Goal: Check status

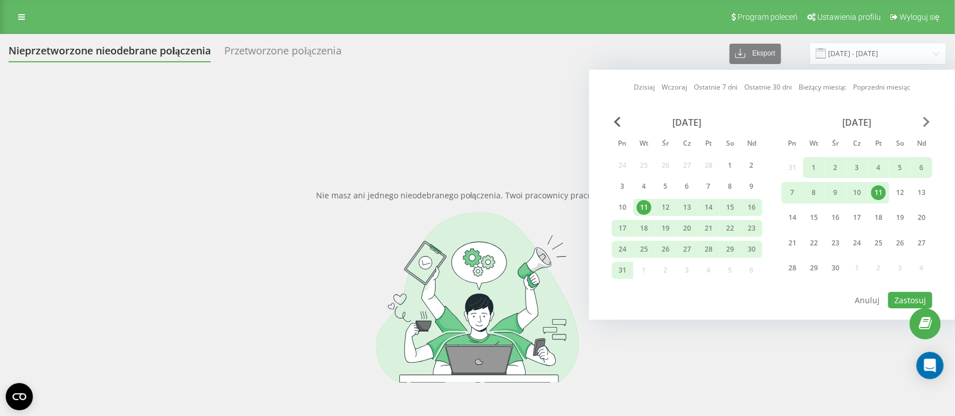
click at [924, 122] on span "Next Month" at bounding box center [927, 122] width 7 height 10
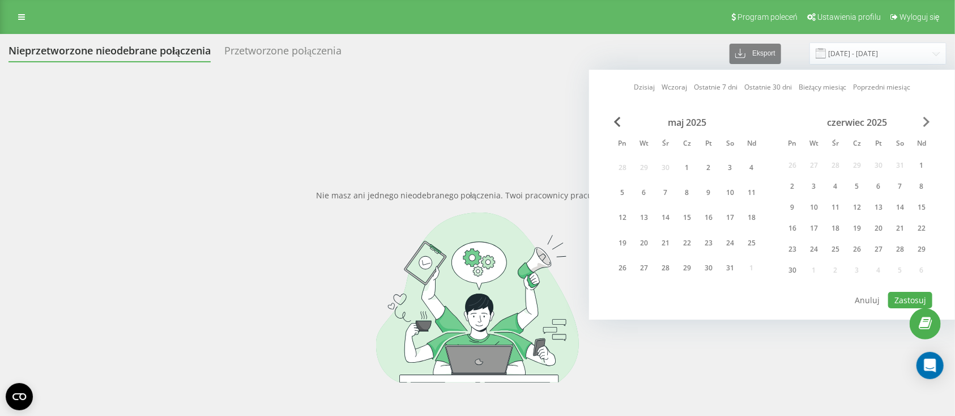
click at [924, 122] on span "Next Month" at bounding box center [927, 122] width 7 height 10
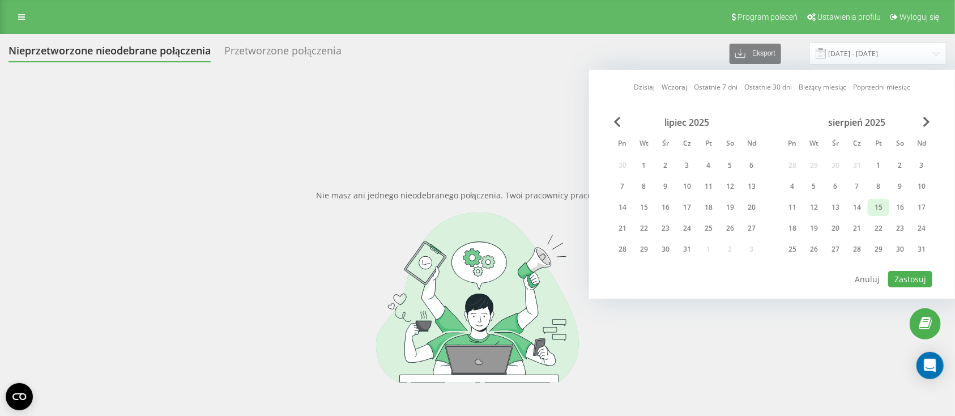
drag, startPoint x: 924, startPoint y: 246, endPoint x: 876, endPoint y: 198, distance: 67.7
click at [921, 246] on div "31" at bounding box center [922, 249] width 15 height 15
click at [878, 159] on div "1" at bounding box center [879, 165] width 15 height 15
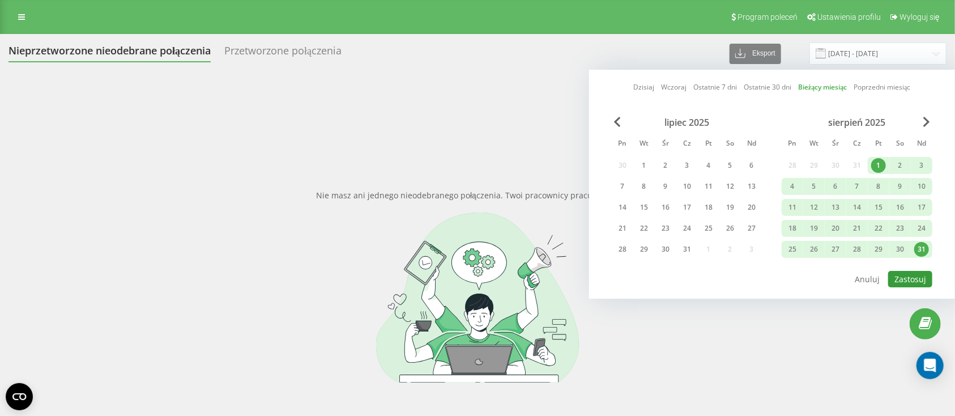
click at [901, 271] on button "Zastosuj" at bounding box center [911, 279] width 44 height 16
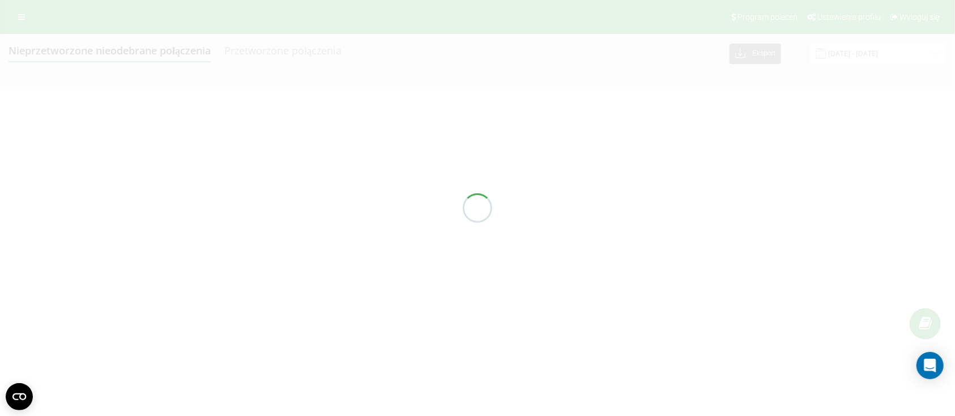
type input "[DATE] - [DATE]"
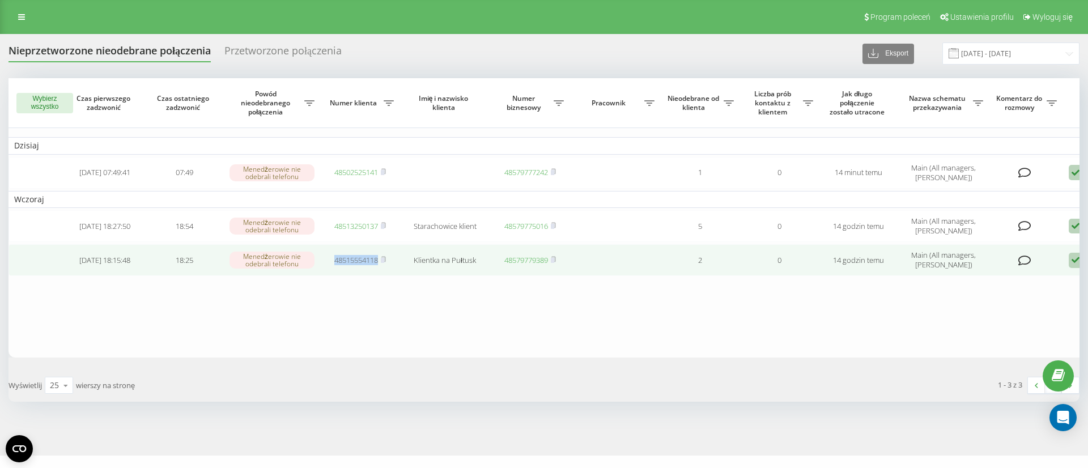
drag, startPoint x: 322, startPoint y: 258, endPoint x: 381, endPoint y: 268, distance: 59.7
click at [381, 268] on td "48515554118" at bounding box center [359, 260] width 79 height 32
copy link "48515554118"
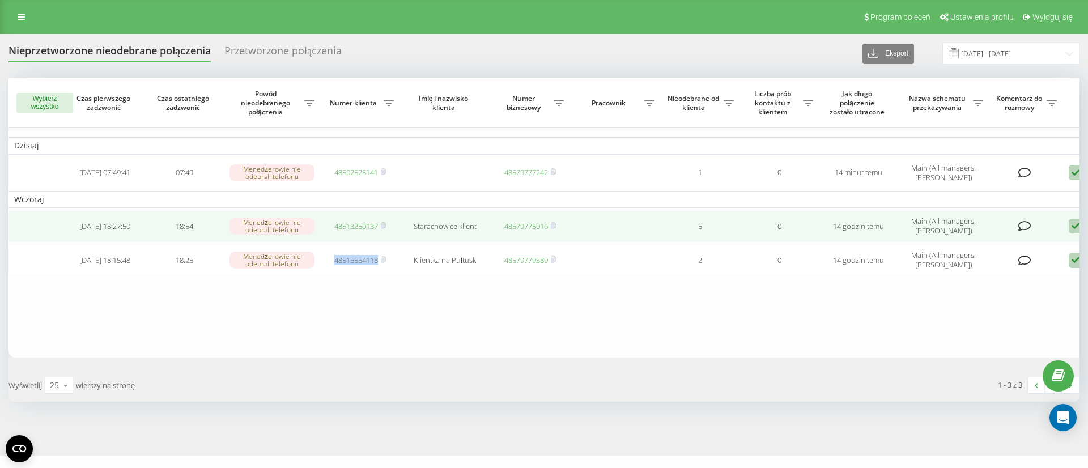
click at [349, 231] on td "48513250137" at bounding box center [359, 226] width 79 height 32
click at [354, 222] on link "48513250137" at bounding box center [356, 226] width 44 height 10
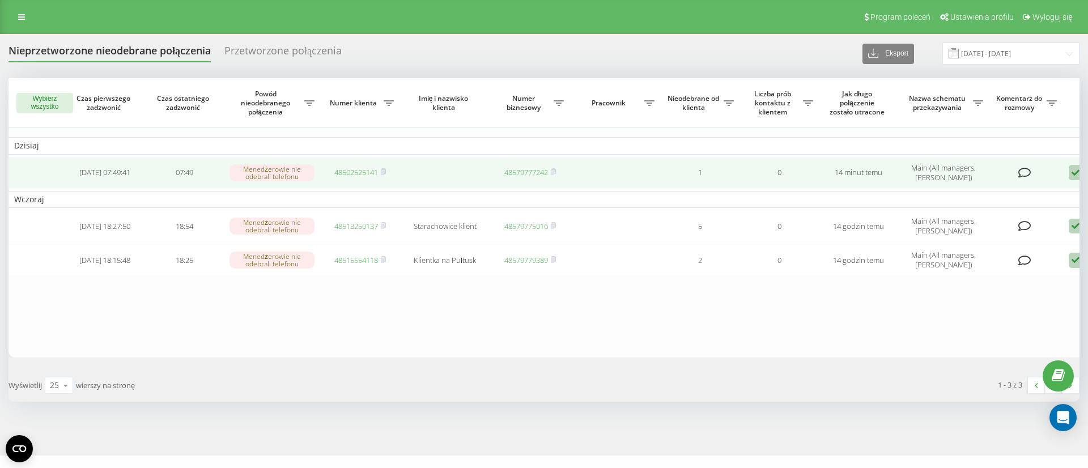
drag, startPoint x: 320, startPoint y: 165, endPoint x: 356, endPoint y: 180, distance: 39.1
click at [322, 165] on td "48502525141" at bounding box center [359, 173] width 79 height 32
click at [355, 180] on td "48502525141" at bounding box center [359, 173] width 79 height 32
click at [355, 172] on link "48502525141" at bounding box center [356, 172] width 44 height 10
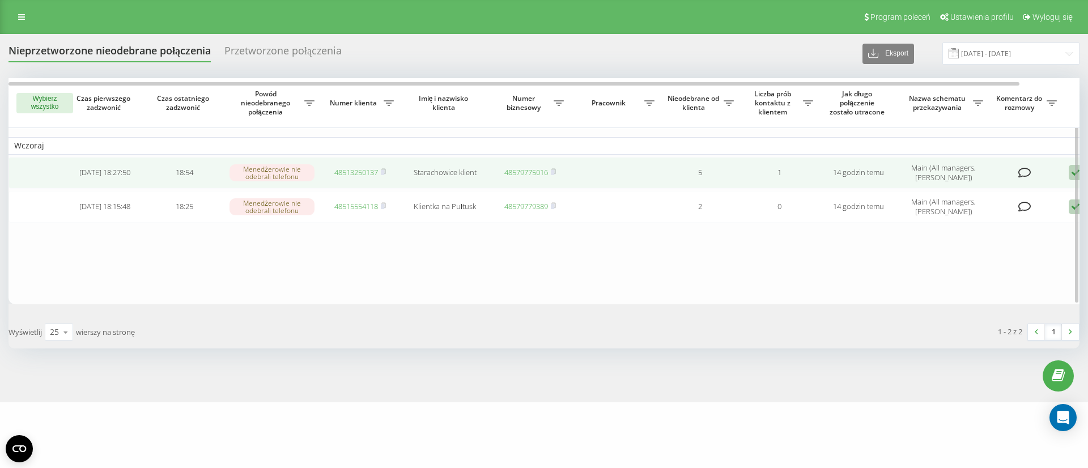
click at [358, 175] on link "48513250137" at bounding box center [356, 172] width 44 height 10
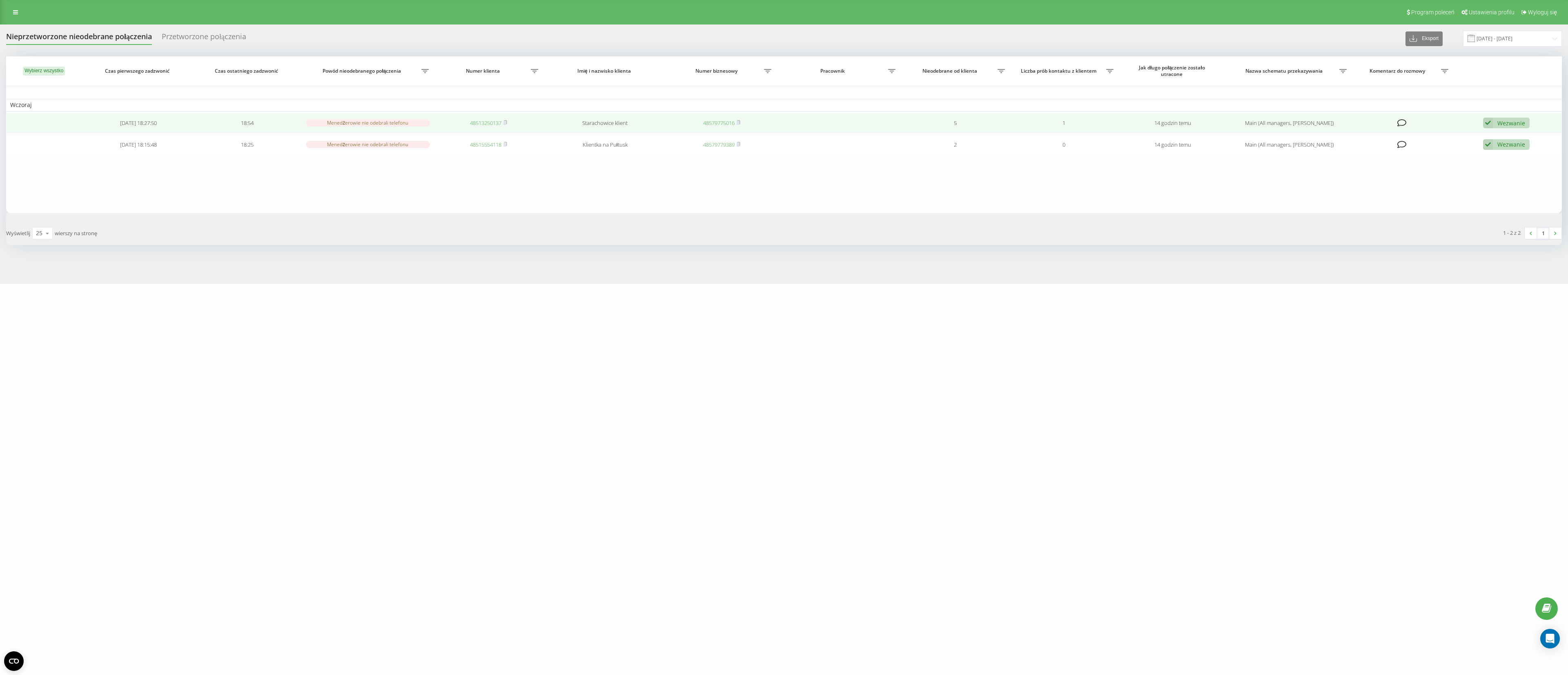
drag, startPoint x: 1498, startPoint y: 125, endPoint x: 1500, endPoint y: 120, distance: 5.4
click at [784, 121] on div "Wezwanie" at bounding box center [1511, 122] width 28 height 8
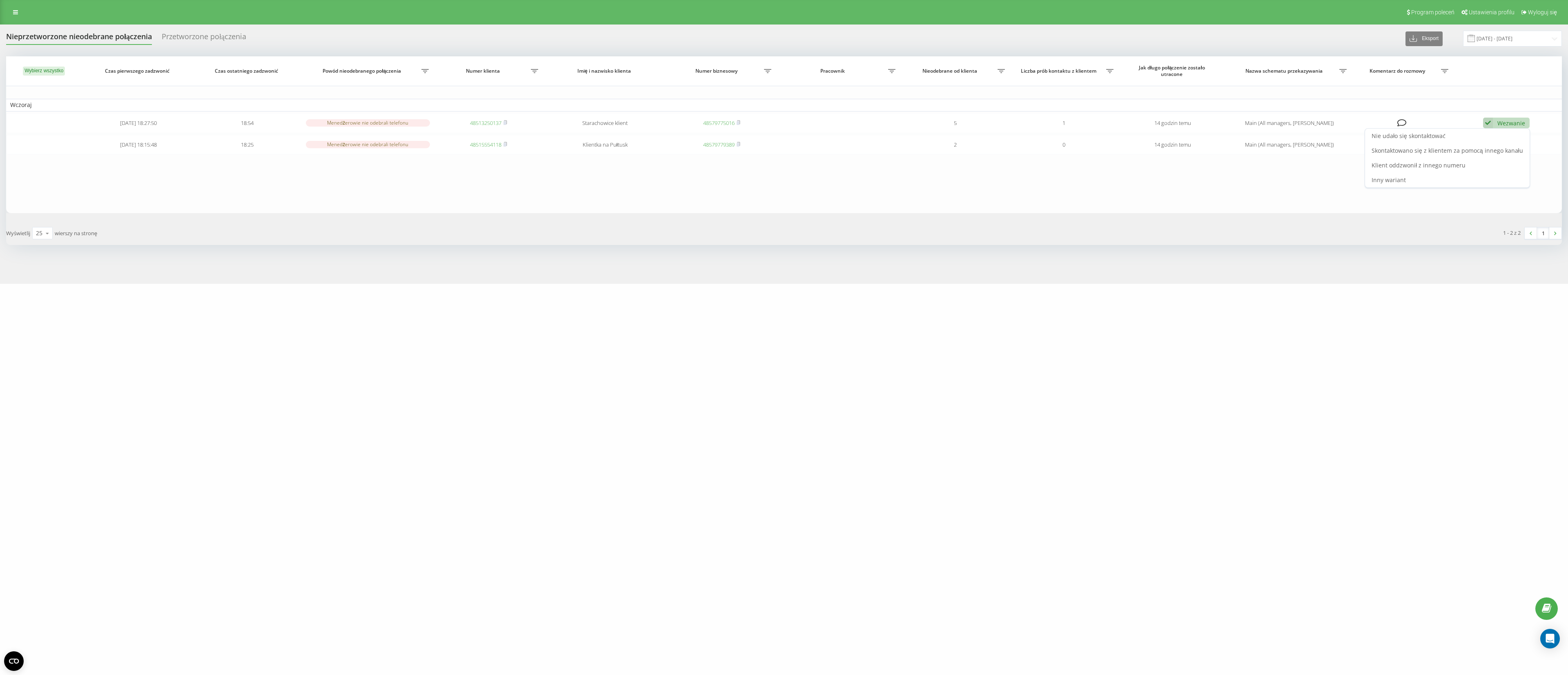
drag, startPoint x: 1464, startPoint y: 140, endPoint x: 1280, endPoint y: 152, distance: 184.4
click at [784, 142] on div "Nie udało się skontaktować" at bounding box center [1448, 136] width 164 height 14
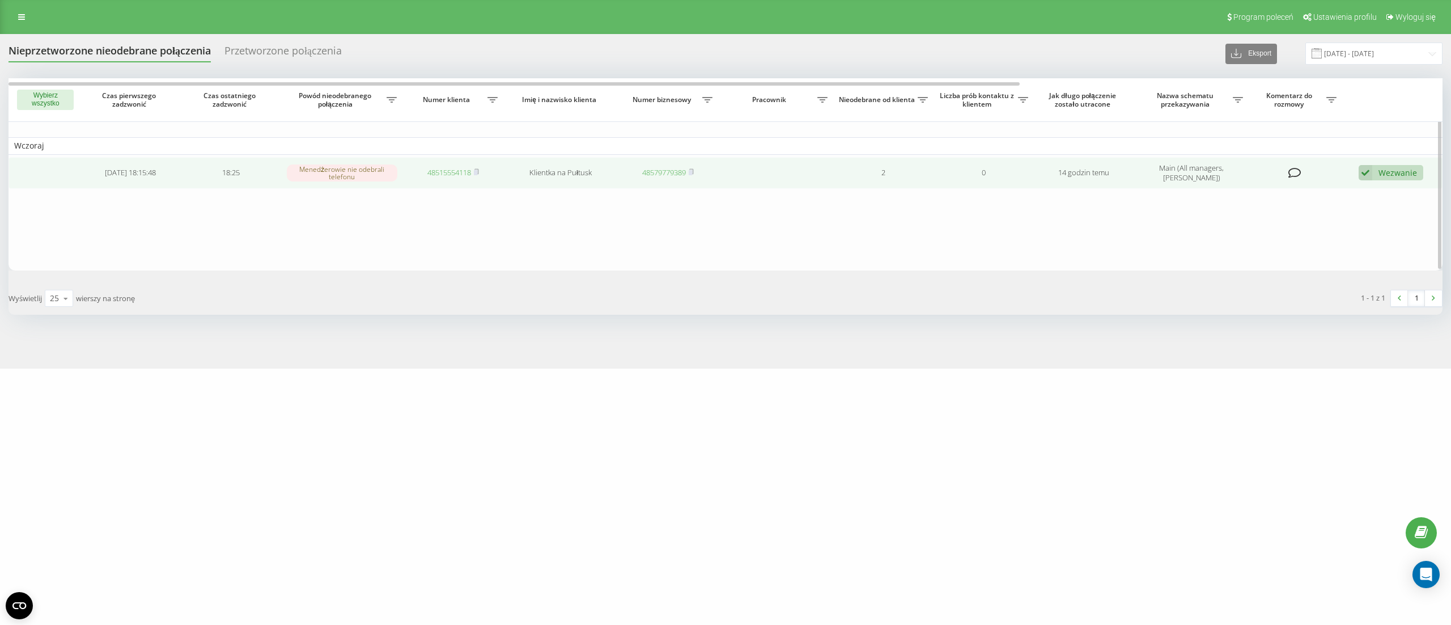
click at [1088, 165] on div "Wezwanie Nie udało się skontaktować Skontaktowano się z klientem za pomocą inne…" at bounding box center [1390, 172] width 65 height 15
click at [1088, 206] on span "Skontaktowano się z klientem za pomocą innego kanału" at bounding box center [1308, 211] width 210 height 11
